Goal: Information Seeking & Learning: Check status

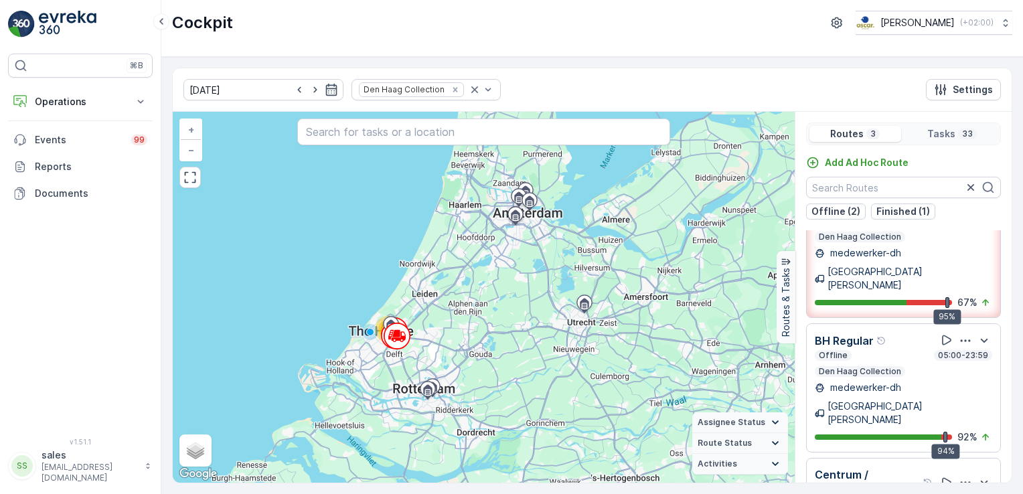
scroll to position [33, 0]
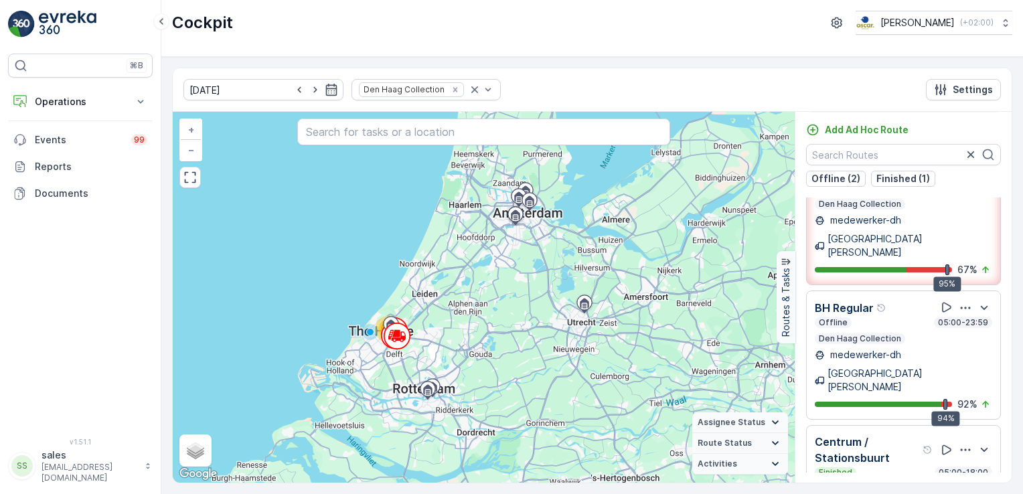
click at [885, 434] on p "Centrum / Stationsbuurt" at bounding box center [867, 450] width 105 height 32
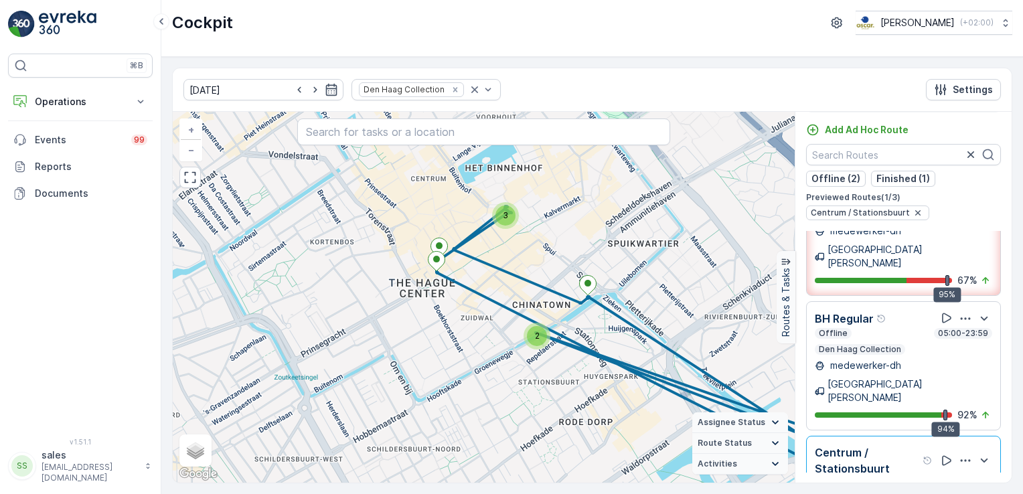
scroll to position [75, 0]
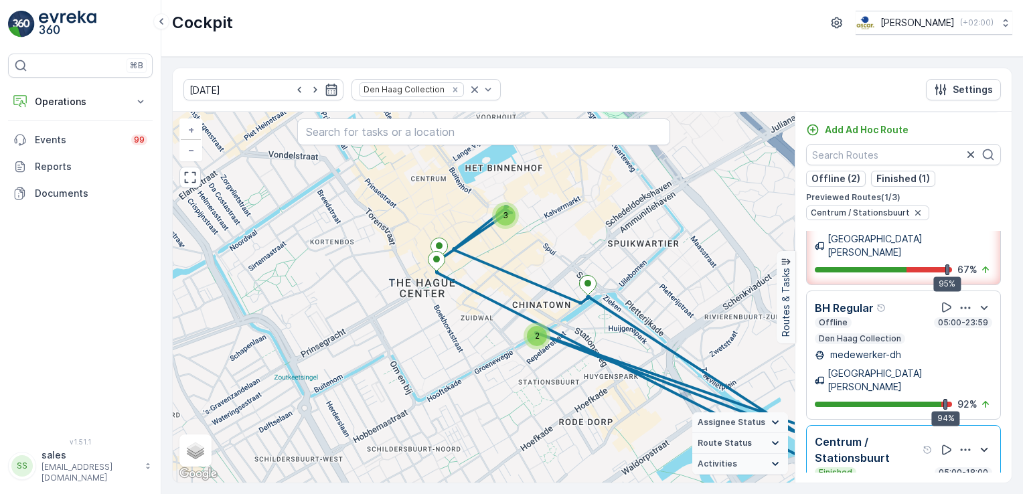
click at [983, 442] on icon "button" at bounding box center [985, 450] width 16 height 16
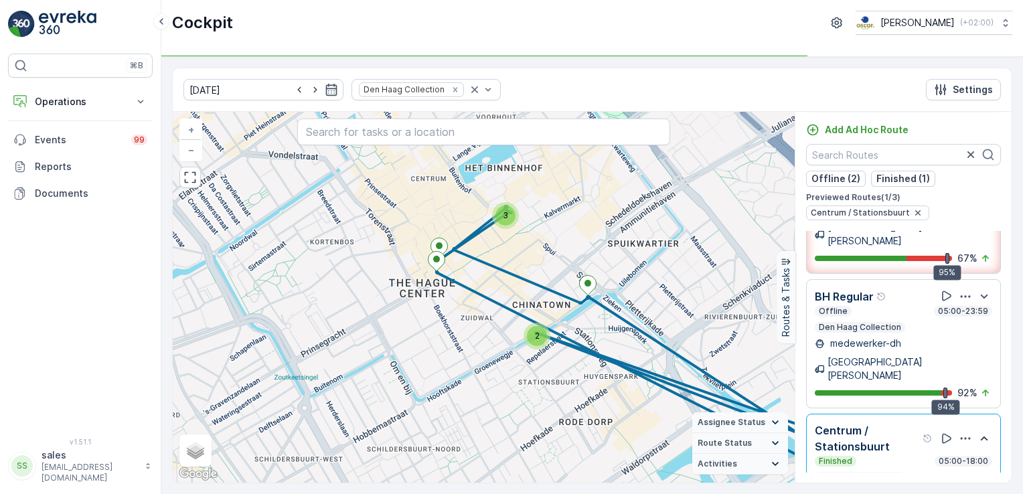
click at [885, 423] on p "Centrum / Stationsbuurt" at bounding box center [867, 439] width 105 height 32
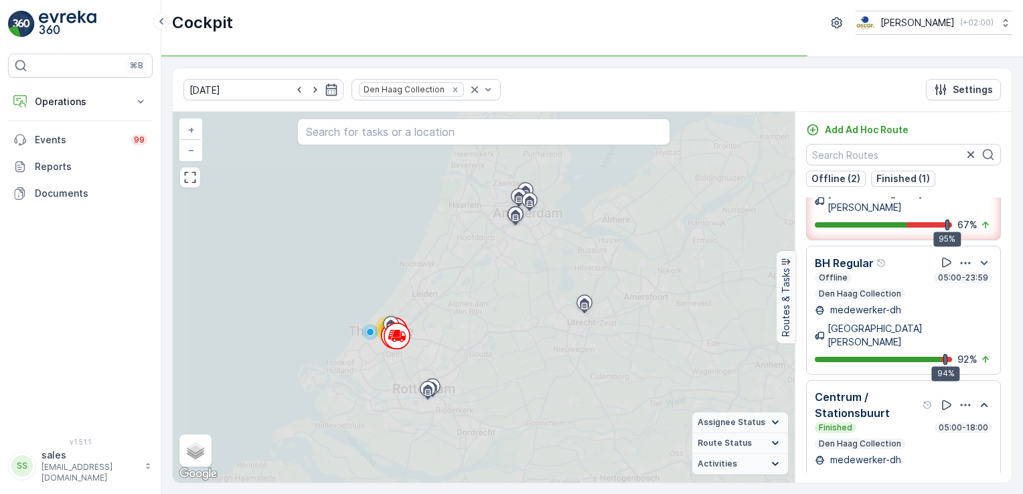
scroll to position [54, 0]
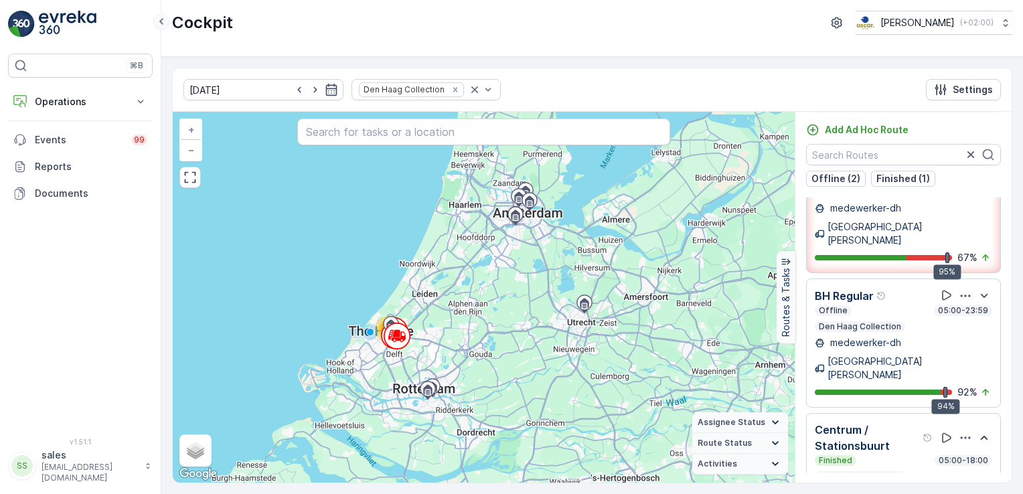
click at [160, 17] on icon at bounding box center [161, 21] width 15 height 16
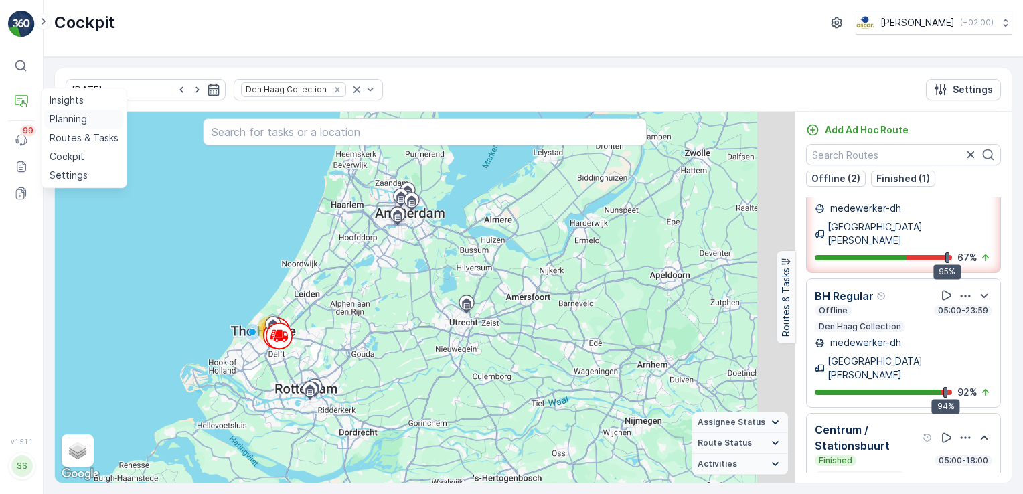
click at [61, 118] on p "Planning" at bounding box center [69, 119] width 38 height 13
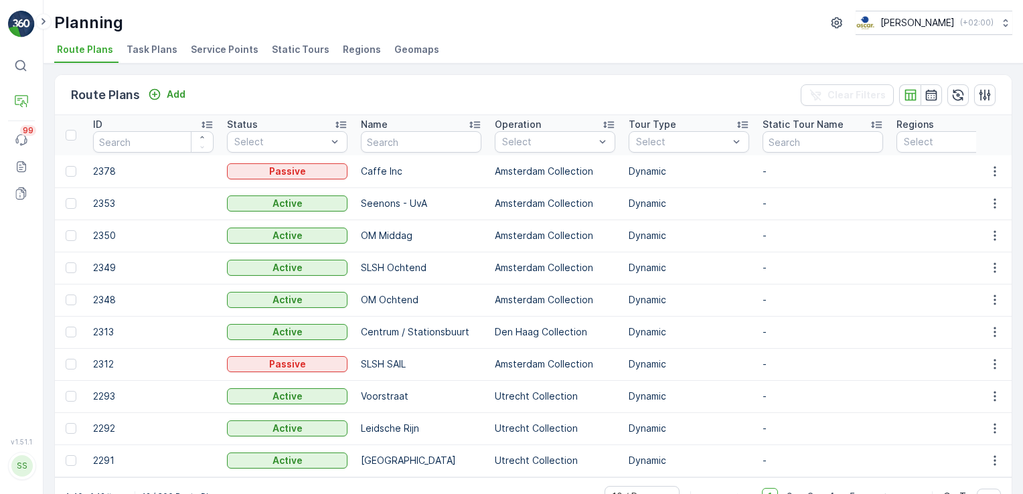
click at [153, 47] on span "Task Plans" at bounding box center [152, 49] width 51 height 13
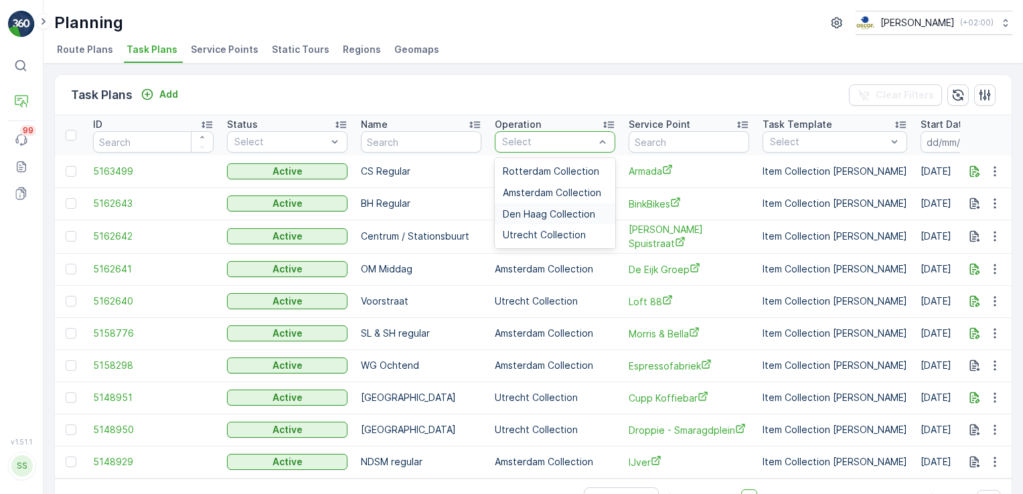
click at [533, 205] on div "Den Haag Collection" at bounding box center [555, 214] width 121 height 21
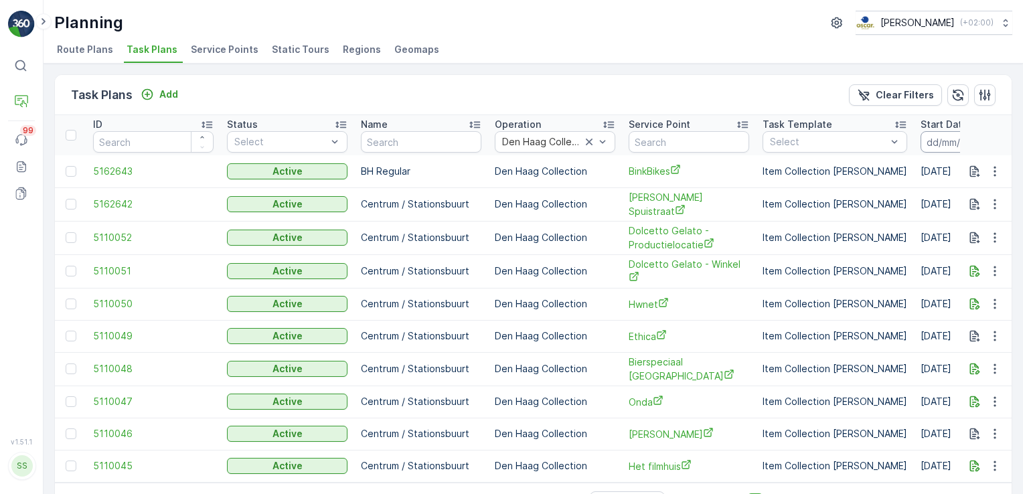
click at [954, 135] on input at bounding box center [967, 141] width 92 height 21
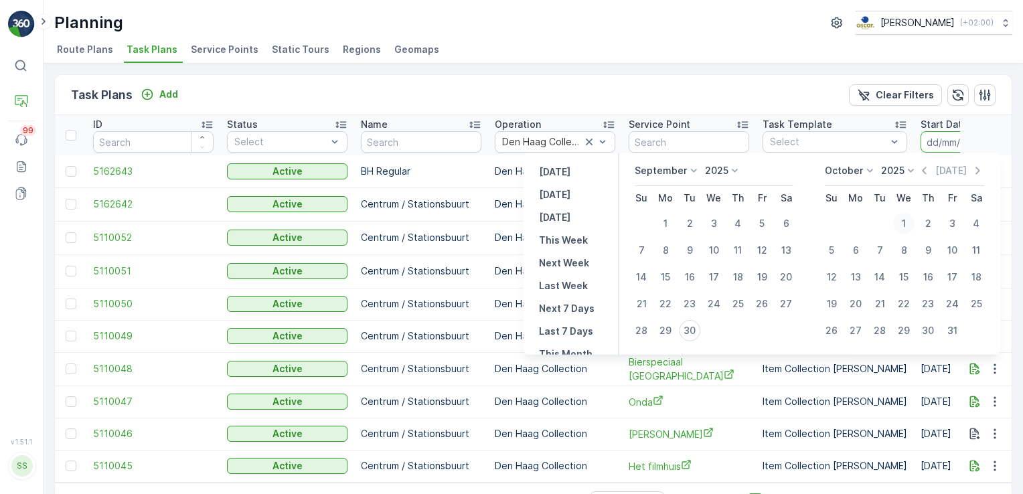
click at [906, 218] on div "1" at bounding box center [904, 223] width 21 height 21
type input "[DATE]"
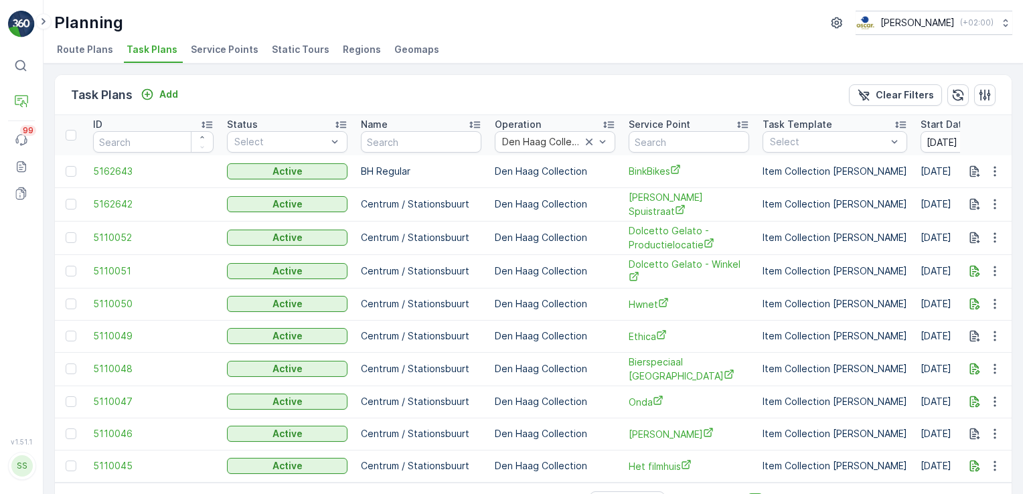
click at [805, 72] on div "Task Plans Add Clear Filters ID Status Select Name Operation Den Haag Collectio…" at bounding box center [534, 279] width 980 height 431
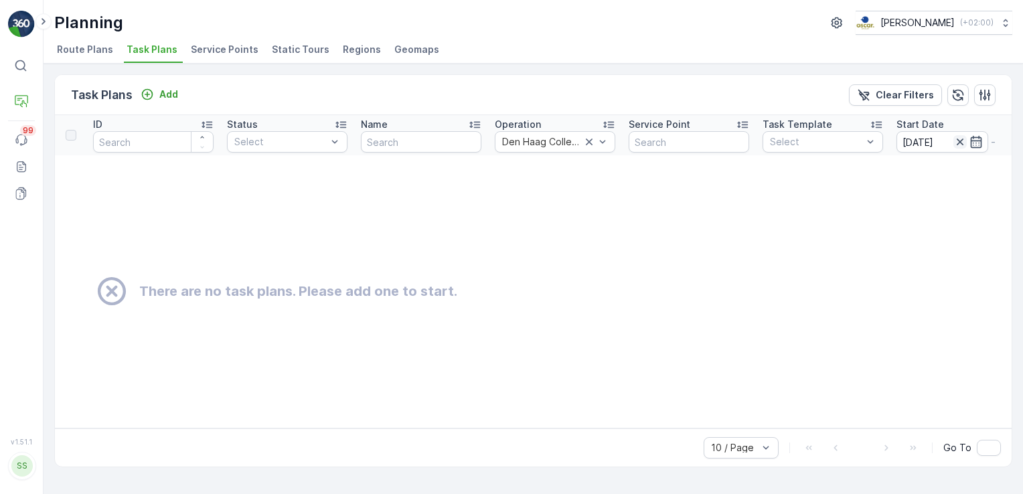
click at [959, 142] on icon "button" at bounding box center [960, 142] width 7 height 7
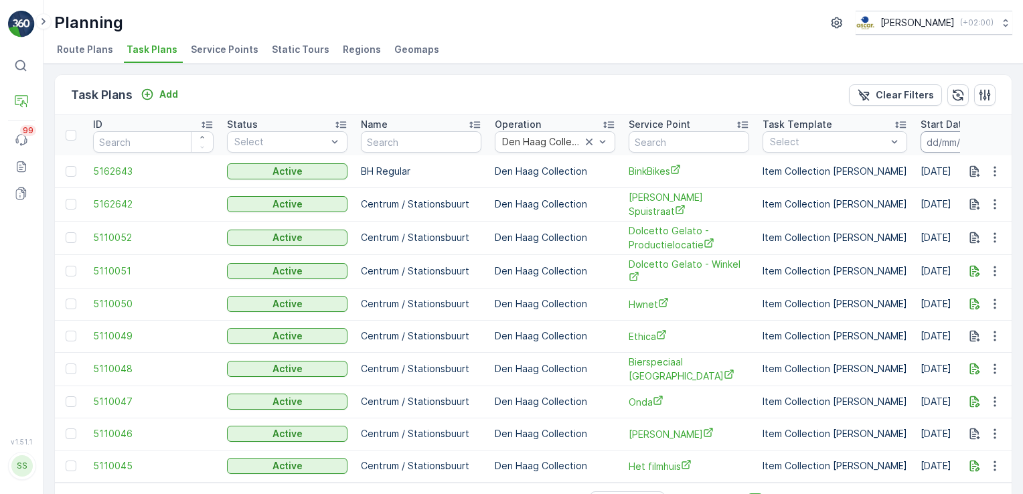
click at [954, 141] on input at bounding box center [967, 141] width 92 height 21
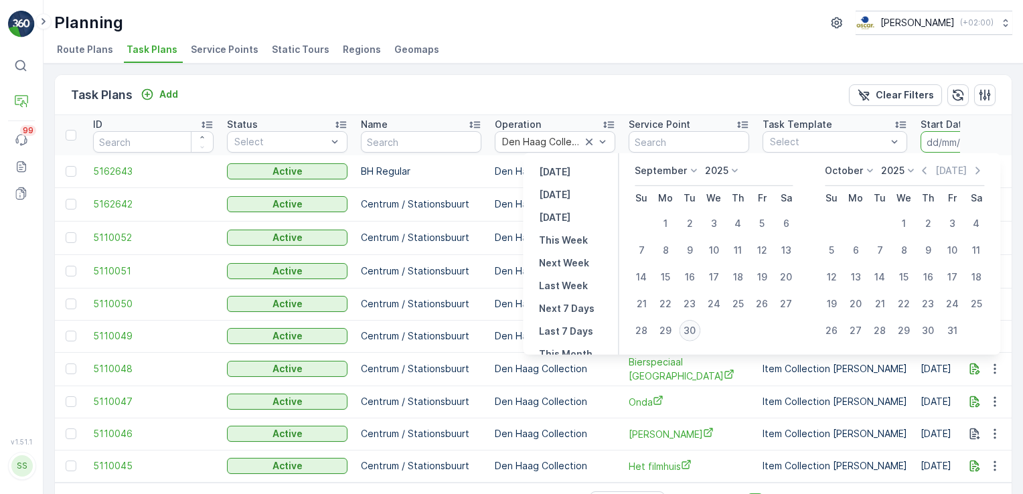
click at [691, 326] on div "30" at bounding box center [689, 330] width 21 height 21
type input "30.09.2025"
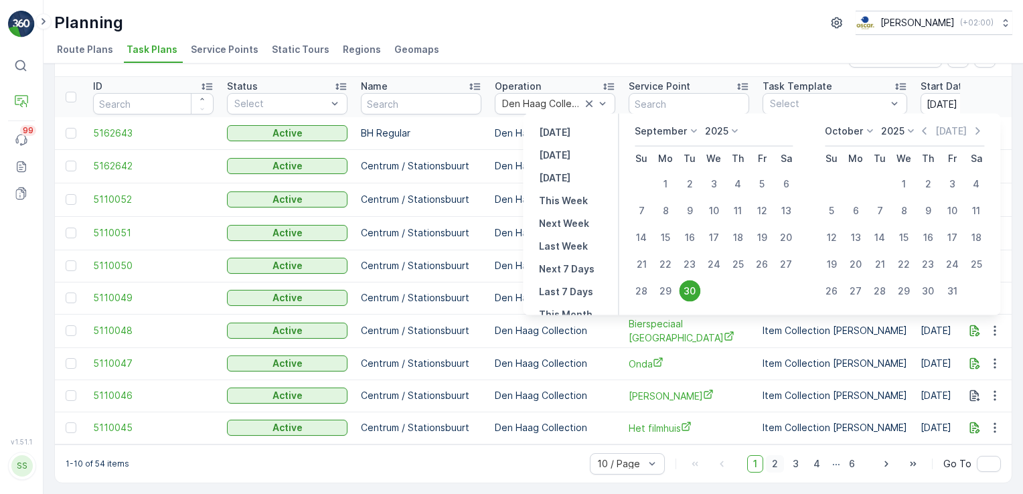
type input "30.09.2025"
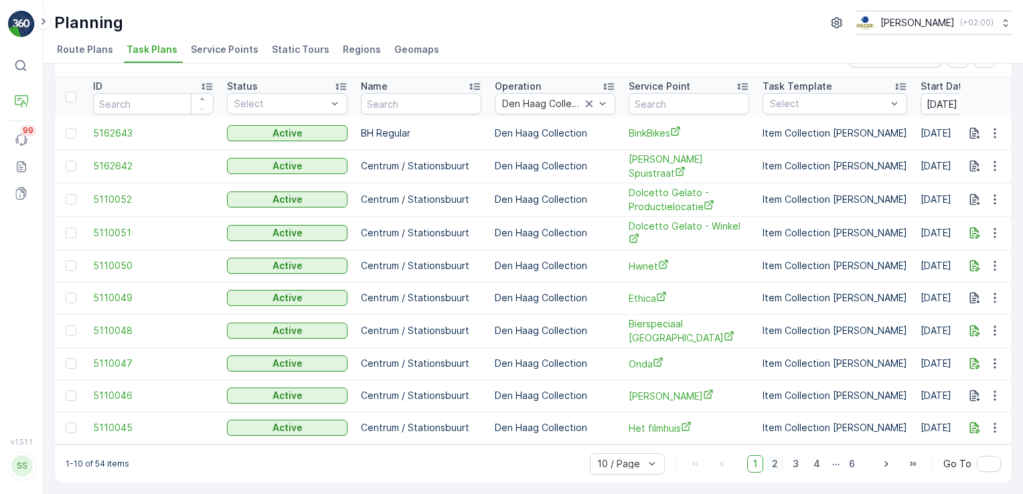
click at [770, 459] on span "2" at bounding box center [775, 463] width 18 height 17
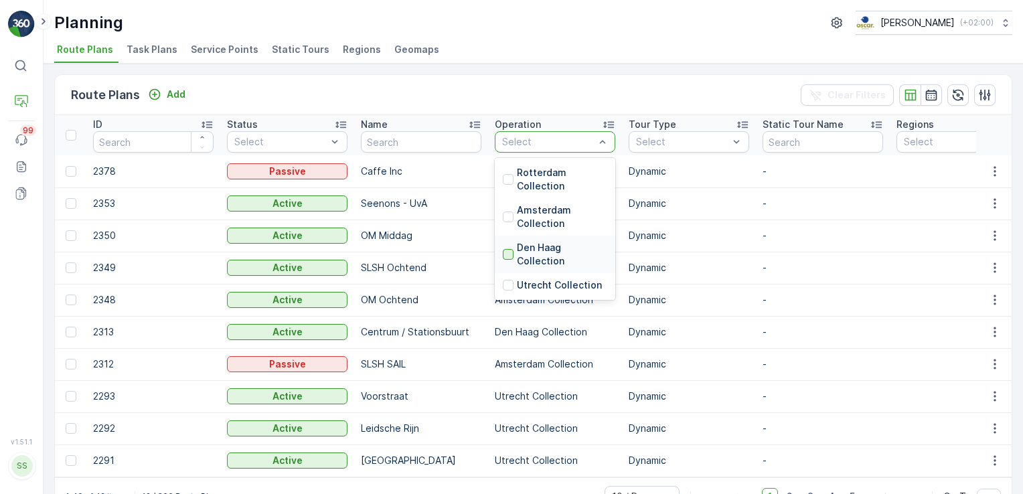
click at [510, 251] on div at bounding box center [508, 254] width 11 height 11
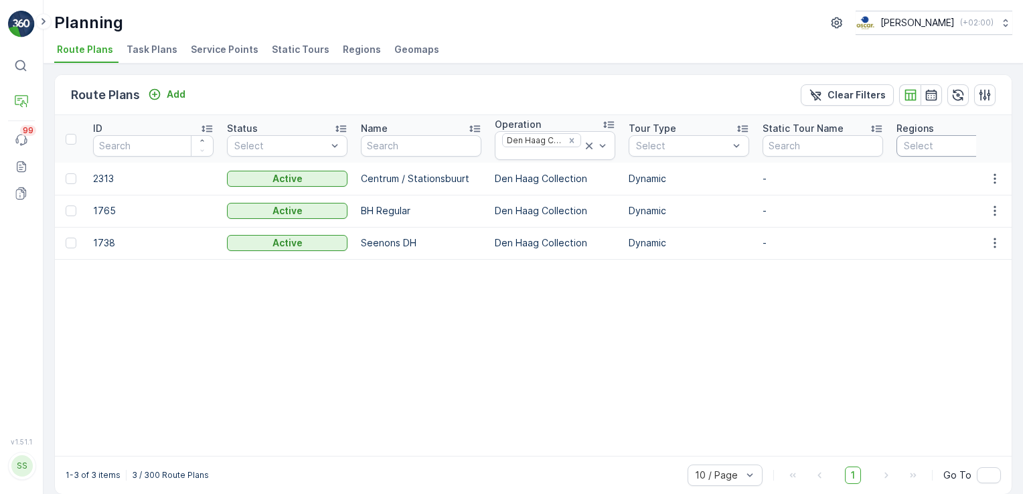
click at [157, 52] on span "Task Plans" at bounding box center [152, 49] width 51 height 13
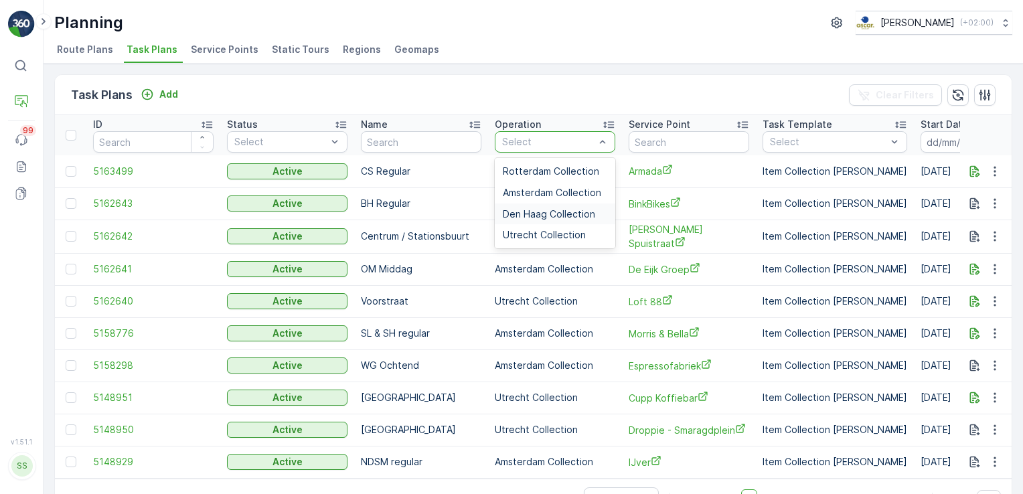
click at [561, 215] on span "Den Haag Collection" at bounding box center [549, 214] width 92 height 11
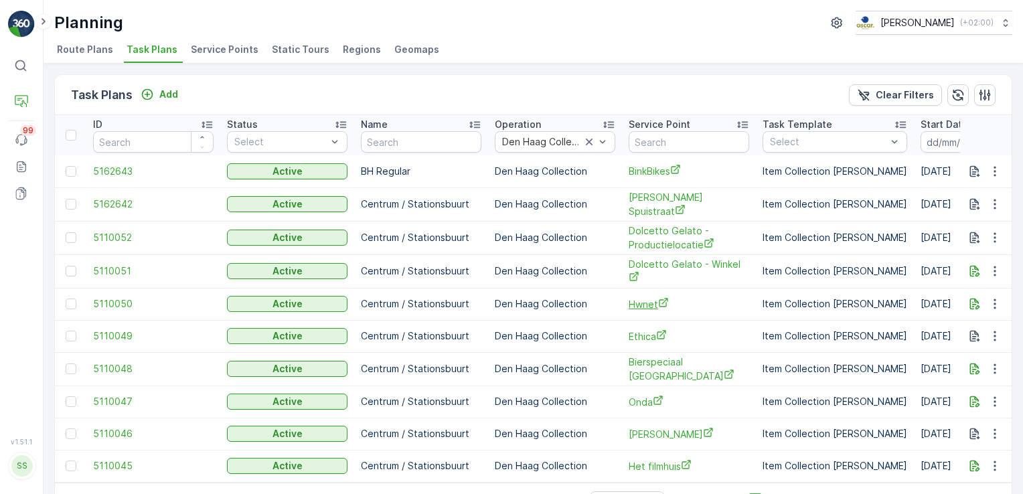
scroll to position [40, 0]
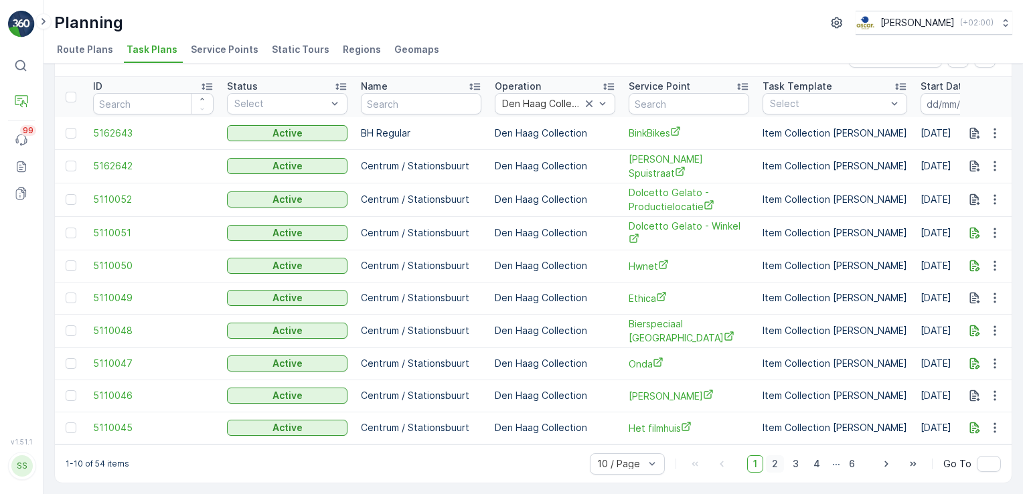
click at [775, 459] on span "2" at bounding box center [775, 463] width 18 height 17
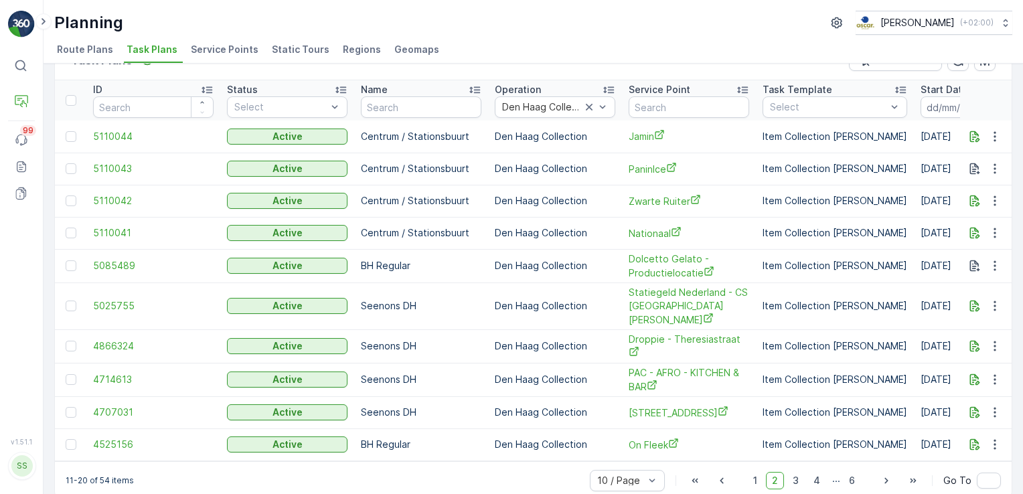
scroll to position [31, 0]
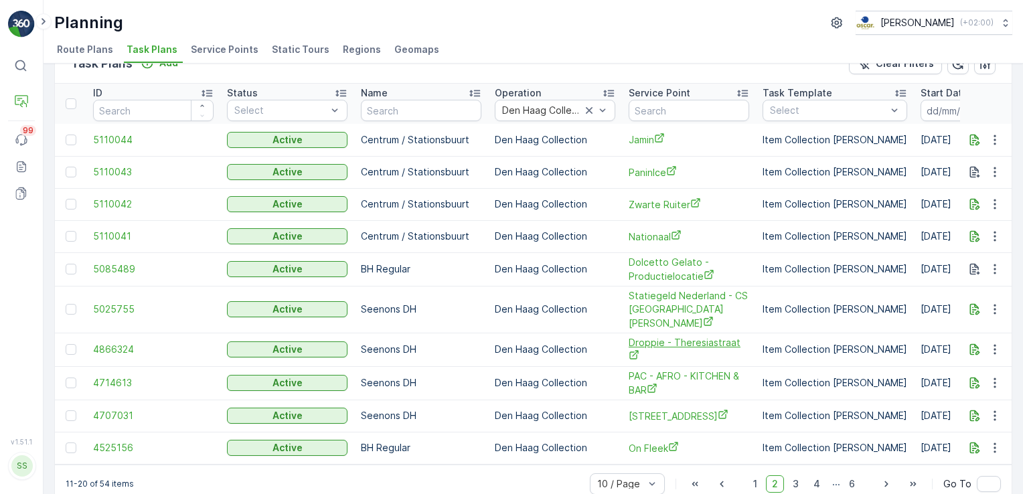
click at [683, 336] on span "Droppie - Theresiastraat" at bounding box center [689, 349] width 121 height 27
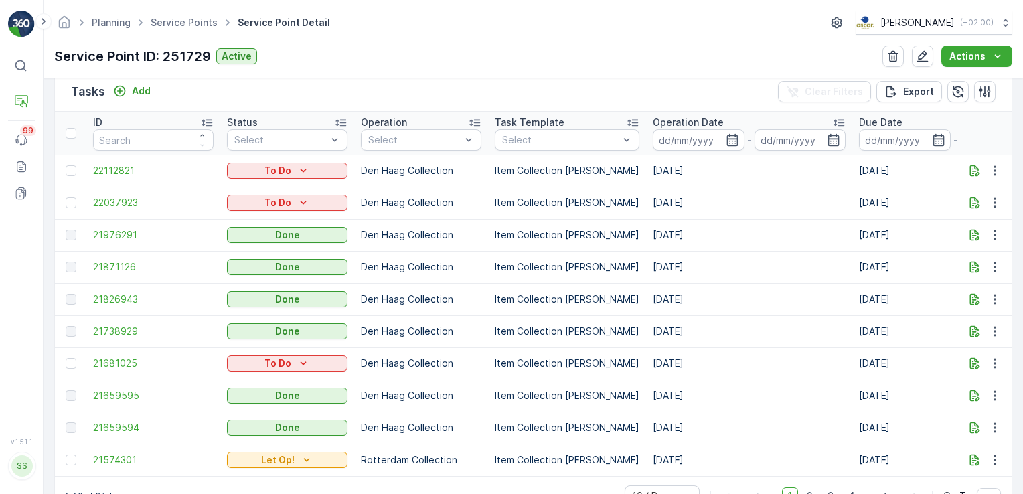
scroll to position [407, 0]
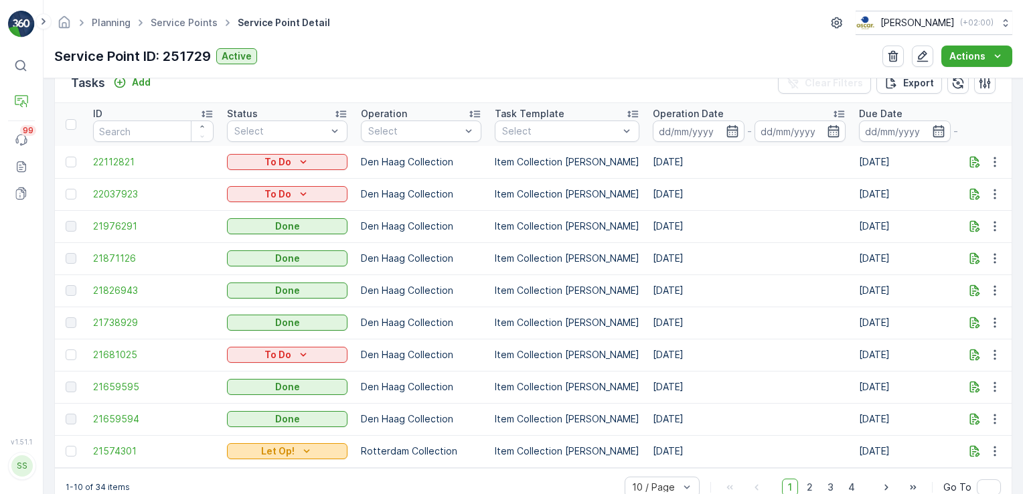
click at [278, 449] on p "Let Op!" at bounding box center [277, 451] width 33 height 13
click at [109, 449] on span "21574301" at bounding box center [153, 451] width 121 height 13
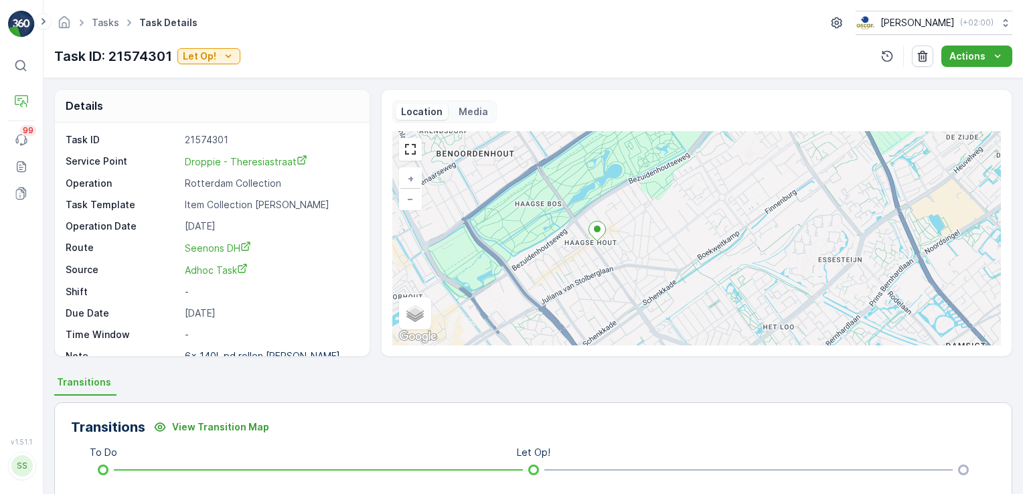
scroll to position [16, 0]
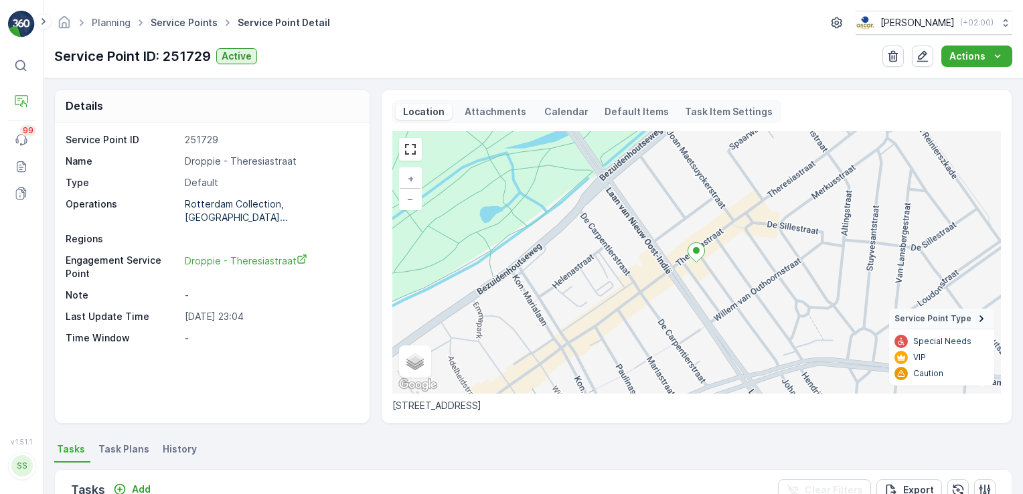
click at [207, 25] on link "Service Points" at bounding box center [184, 22] width 67 height 11
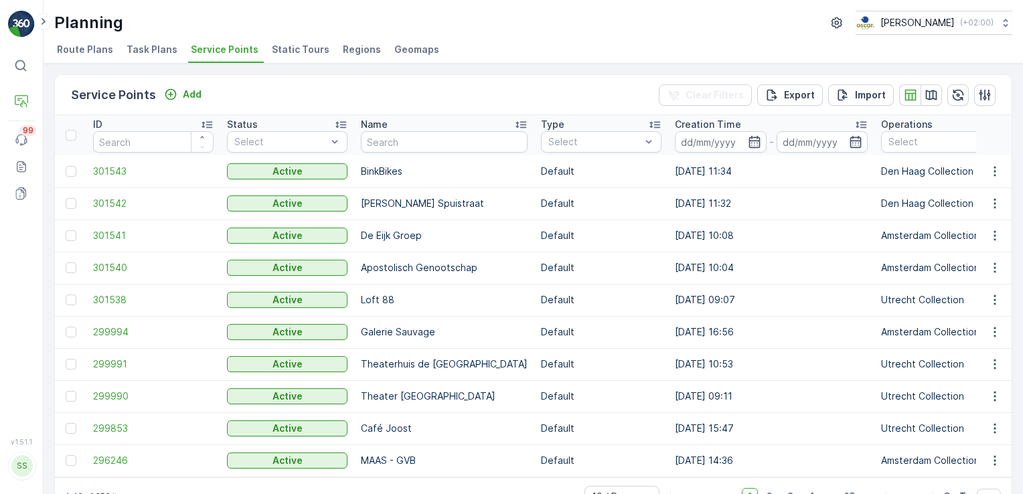
scroll to position [38, 0]
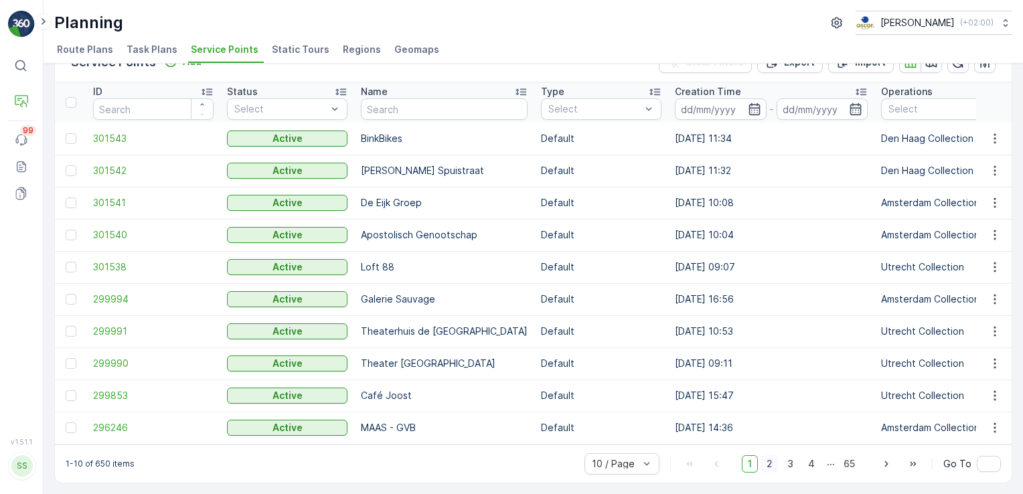
click at [770, 463] on span "2" at bounding box center [770, 463] width 18 height 17
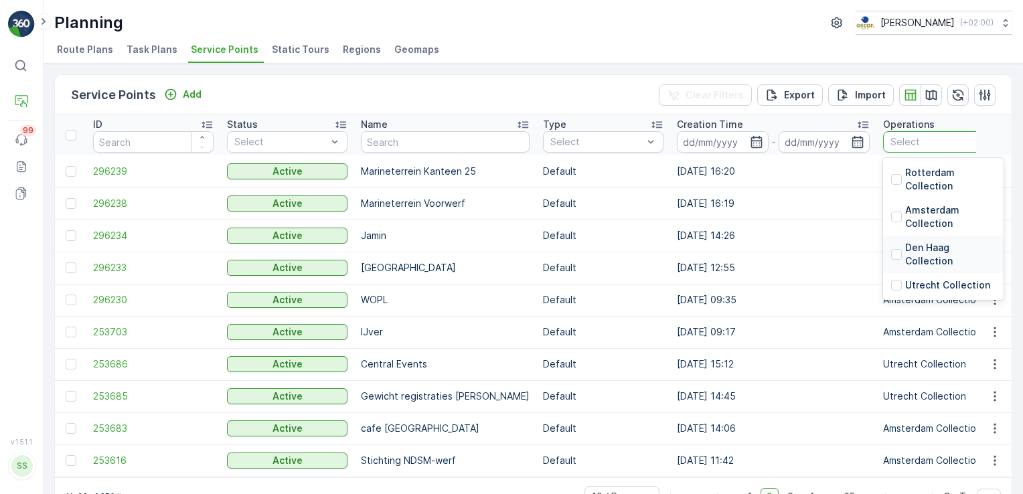
click at [906, 248] on p "Den Haag Collection" at bounding box center [951, 254] width 90 height 27
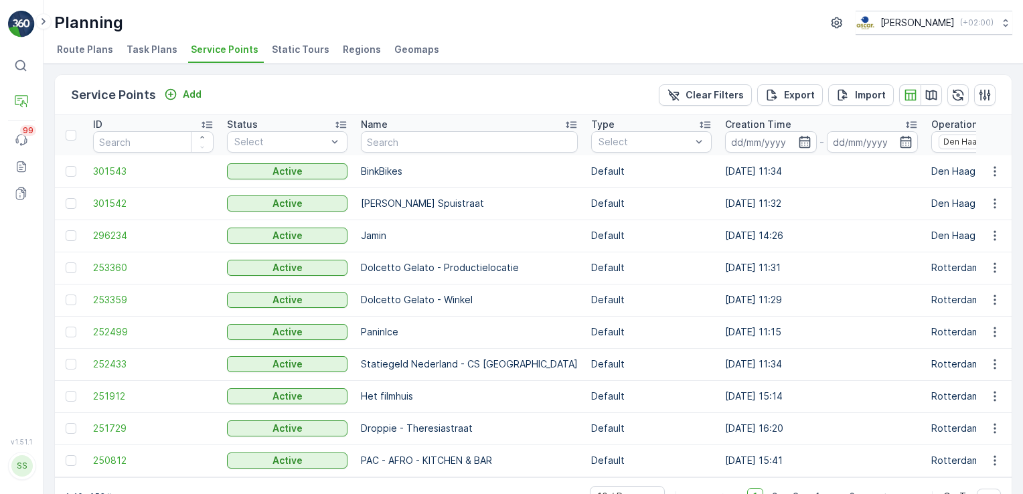
scroll to position [38, 0]
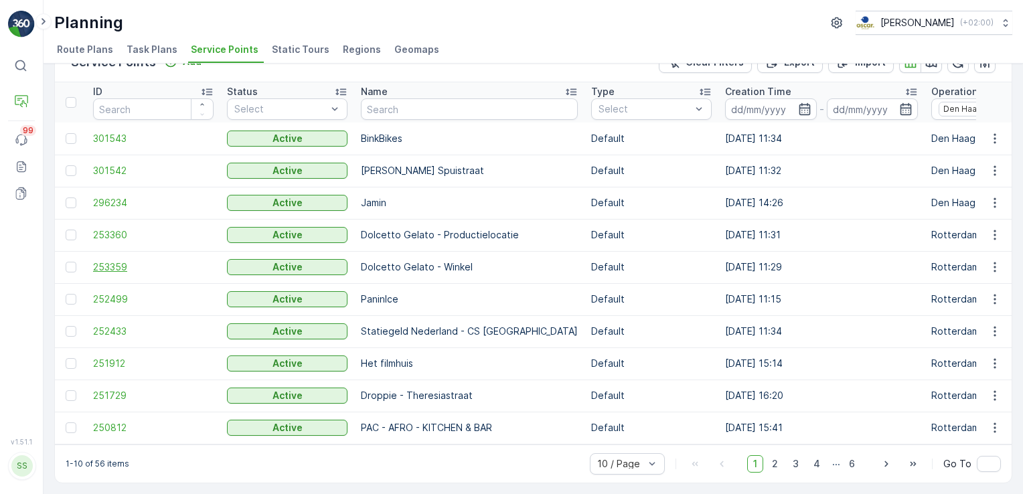
click at [127, 261] on span "253359" at bounding box center [153, 267] width 121 height 13
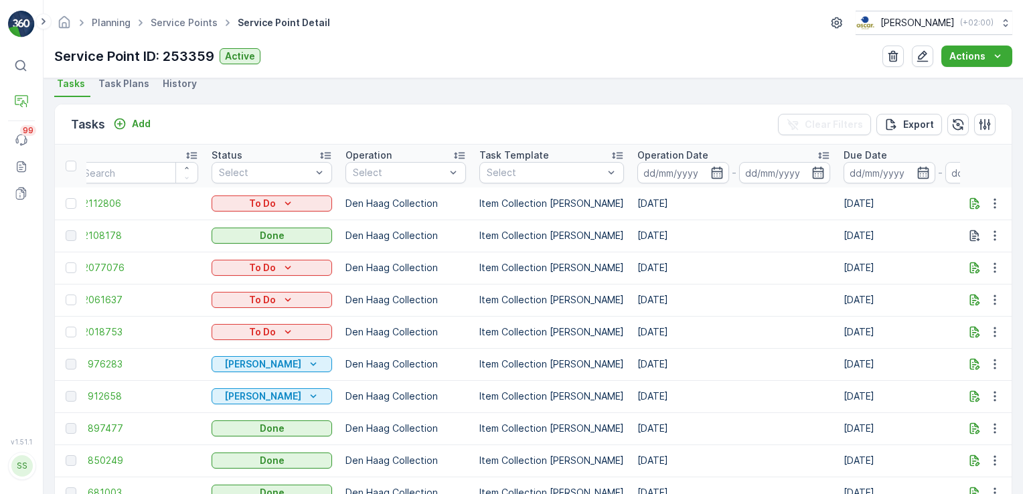
scroll to position [364, 0]
click at [107, 238] on span "22108178" at bounding box center [138, 236] width 121 height 13
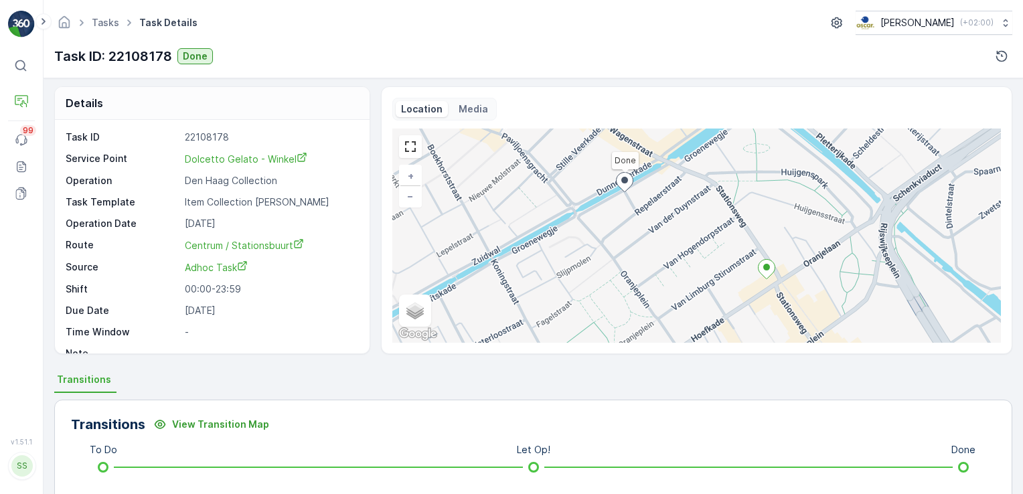
scroll to position [3, 0]
